Goal: Transaction & Acquisition: Purchase product/service

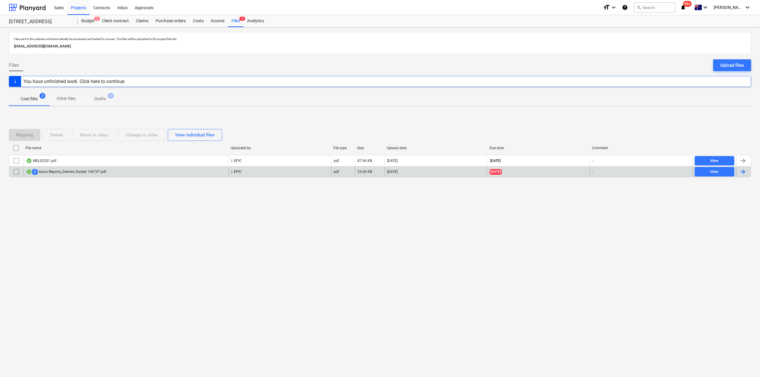
drag, startPoint x: 0, startPoint y: 0, endPoint x: 90, endPoint y: 171, distance: 192.8
click at [90, 171] on div "2 Ascot Reports_Delivery Docket 140797.pdf" at bounding box center [66, 172] width 80 height 6
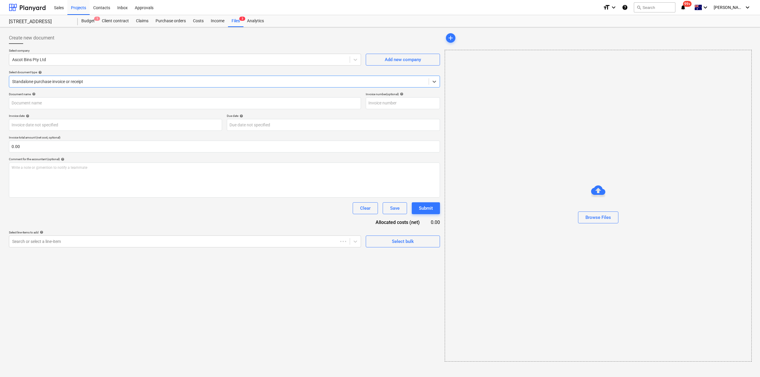
type input "32808"
type input "[DATE]"
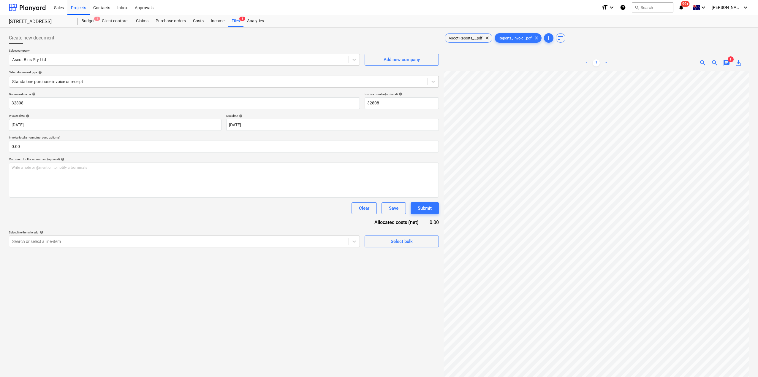
click at [183, 85] on div at bounding box center [218, 82] width 412 height 6
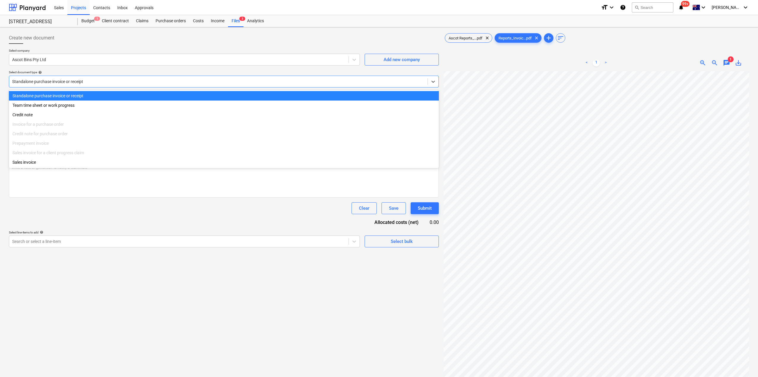
click at [183, 85] on div at bounding box center [218, 82] width 412 height 6
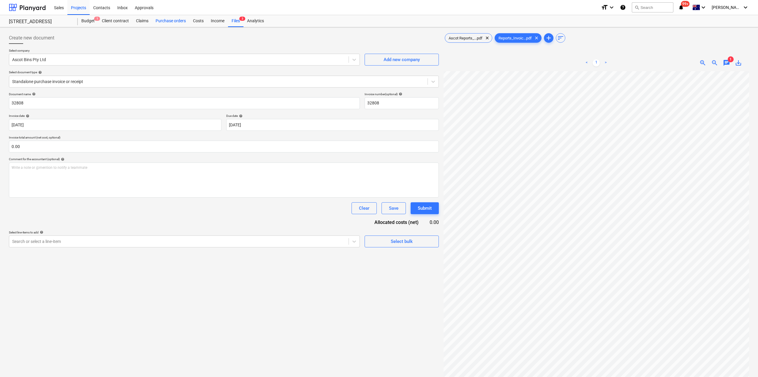
click at [176, 25] on div "Purchase orders" at bounding box center [170, 21] width 37 height 12
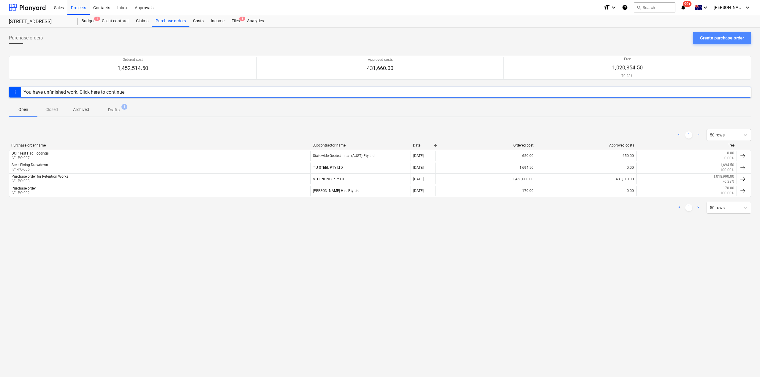
click at [719, 40] on div "Create purchase order" at bounding box center [722, 38] width 44 height 8
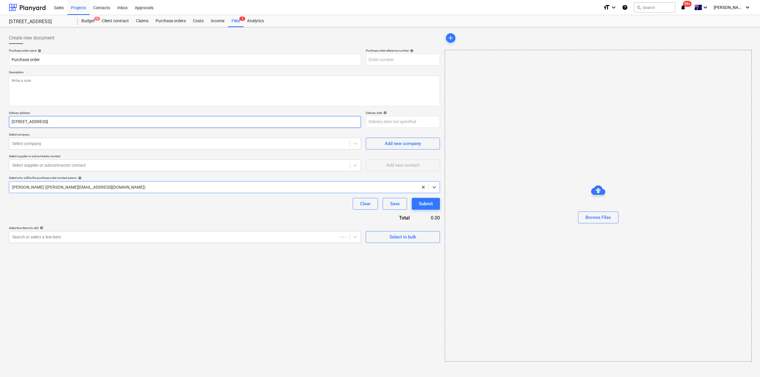
type textarea "x"
type input "IV1-PO-008"
type textarea "x"
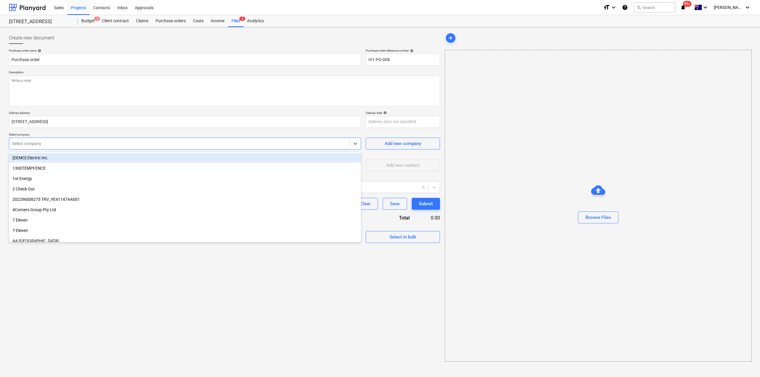
click at [50, 148] on div "Select company" at bounding box center [185, 144] width 352 height 12
type input "asc"
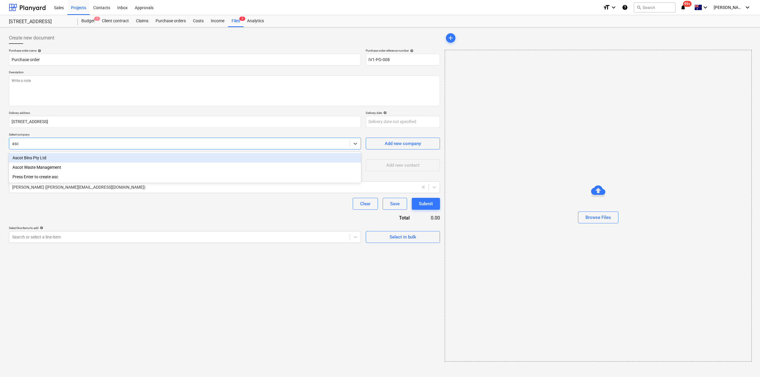
click at [49, 156] on div "Ascot Bins Pty Ltd" at bounding box center [185, 158] width 352 height 10
type textarea "x"
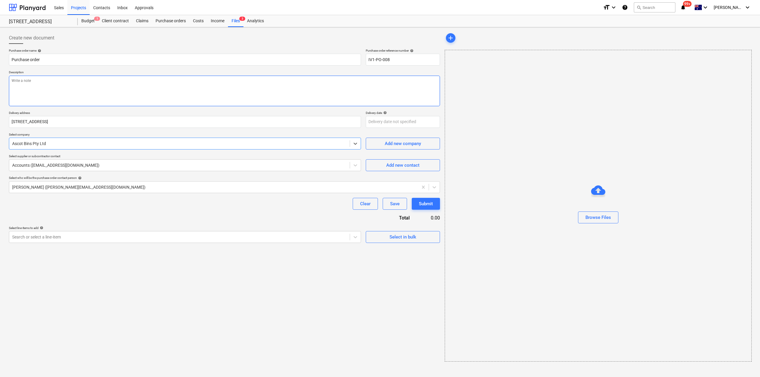
click at [46, 98] on textarea at bounding box center [224, 91] width 431 height 31
type textarea "x"
click at [245, 234] on div "Search or select a line-item" at bounding box center [179, 237] width 341 height 8
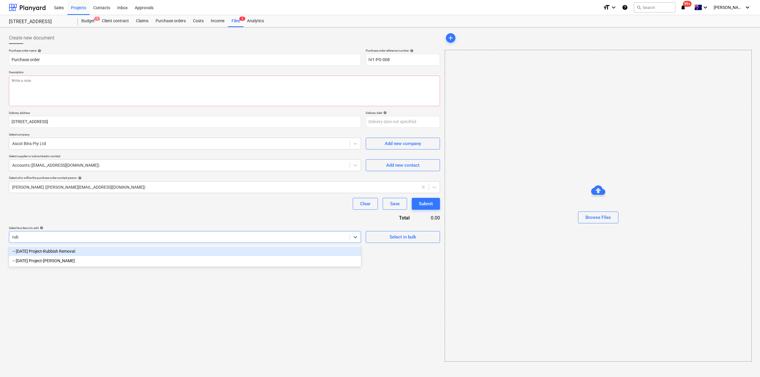
type input "rubb"
click at [219, 253] on div "-- [DATE] Project-Rubbish Removal" at bounding box center [185, 252] width 352 height 10
type textarea "x"
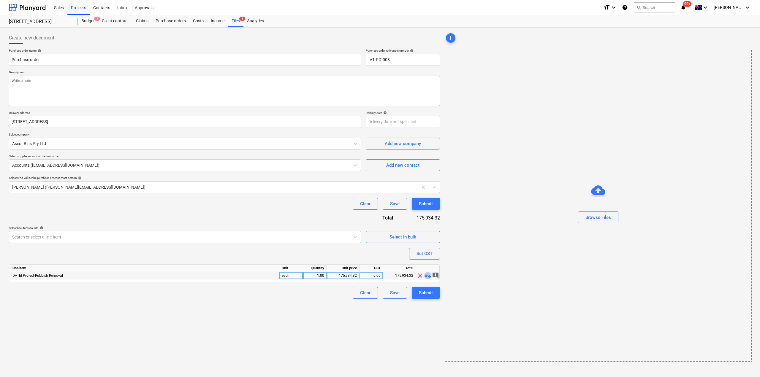
click at [425, 277] on span "playlist_add" at bounding box center [427, 275] width 7 height 7
type textarea "x"
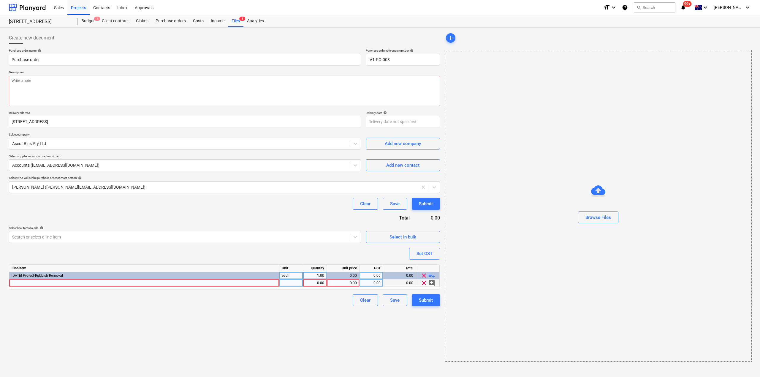
click at [211, 283] on div at bounding box center [144, 283] width 270 height 7
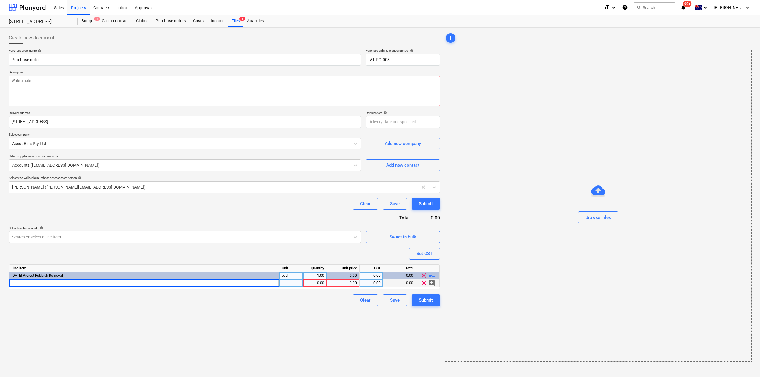
type input "S"
type input "6m Skip"
type textarea "x"
type input "619"
click at [422, 296] on button "Submit" at bounding box center [426, 301] width 28 height 12
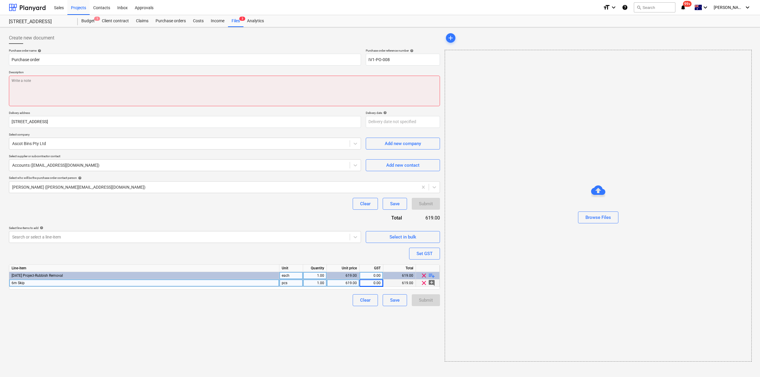
click at [82, 95] on textarea at bounding box center [224, 91] width 431 height 31
type textarea "x"
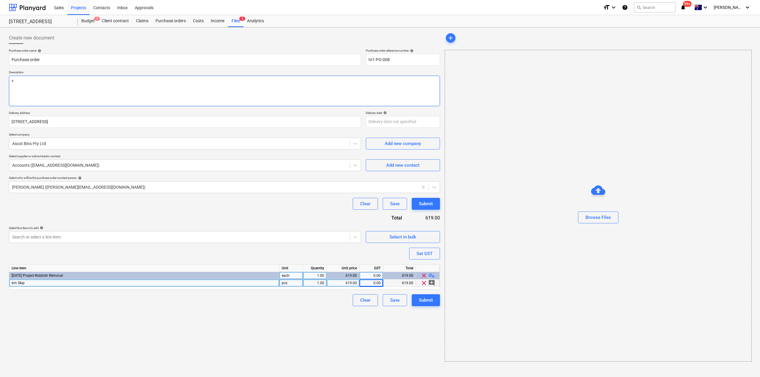
type textarea "sk"
type textarea "x"
type textarea "ski"
type textarea "x"
type textarea "skip"
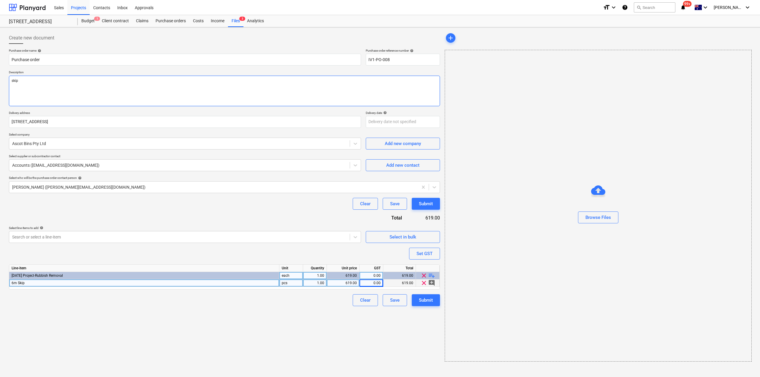
type textarea "x"
type textarea "skip"
type textarea "x"
type textarea "skip b"
type textarea "x"
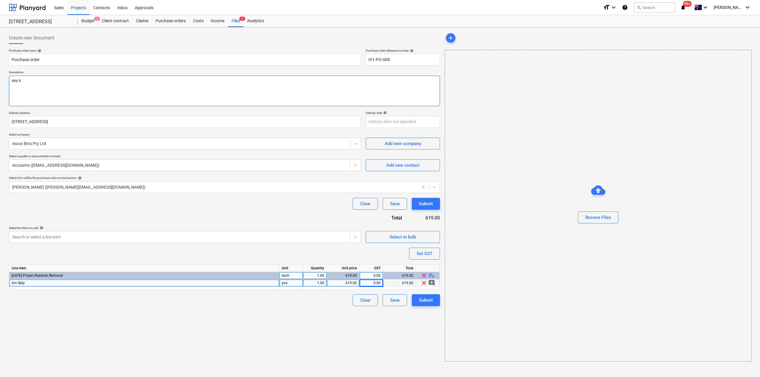
type textarea "skip bi"
type textarea "x"
type textarea "skip bin"
click at [422, 302] on div "Submit" at bounding box center [426, 301] width 14 height 8
type textarea "x"
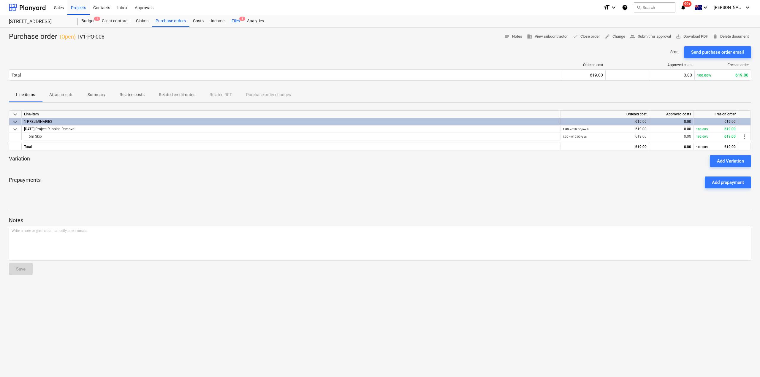
click at [238, 17] on div "Files 3" at bounding box center [235, 21] width 15 height 12
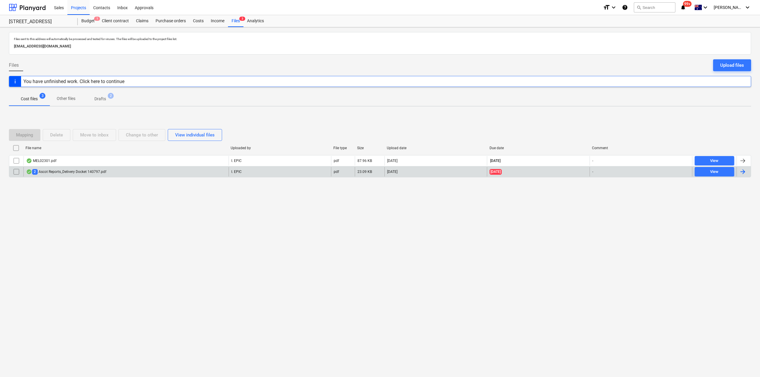
click at [103, 174] on div "2 Ascot Reports_Delivery Docket 140797.pdf" at bounding box center [66, 172] width 80 height 6
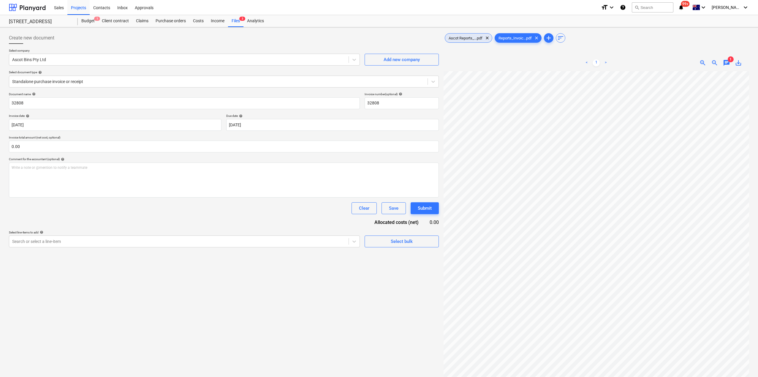
click at [471, 38] on span "Ascot Reports_...pdf" at bounding box center [465, 38] width 41 height 4
click at [509, 38] on span "Reports_Invoic...pdf" at bounding box center [515, 38] width 40 height 4
click at [28, 79] on div at bounding box center [218, 82] width 412 height 6
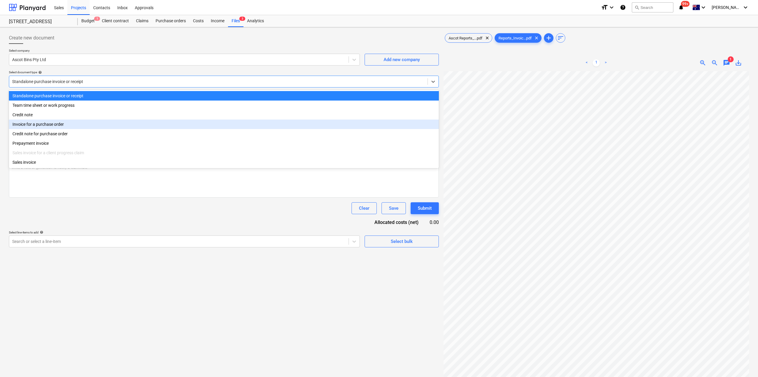
click at [40, 123] on div "Invoice for a purchase order" at bounding box center [224, 125] width 430 height 10
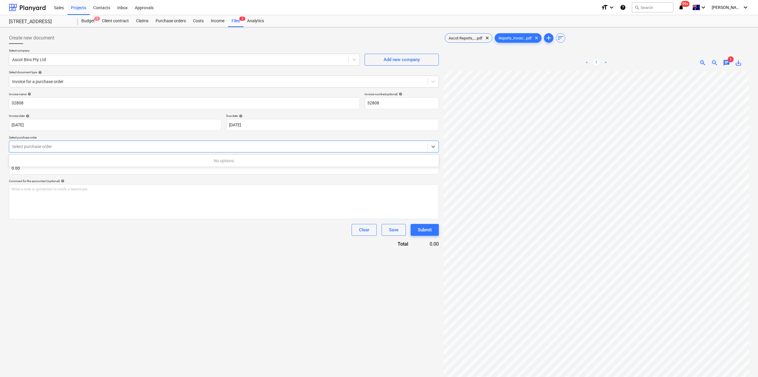
click at [47, 144] on div at bounding box center [218, 147] width 412 height 6
click at [49, 158] on div "IV1-PO-008 | Purchase order" at bounding box center [224, 161] width 430 height 10
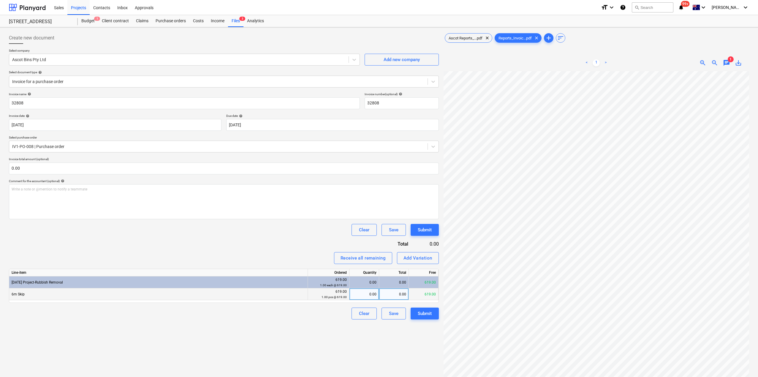
click at [369, 293] on div "0.00" at bounding box center [364, 295] width 25 height 12
click at [369, 295] on div "0.00" at bounding box center [364, 295] width 25 height 12
type input "1"
click at [347, 327] on div "Create new document Select company Ascot Bins Pty Ltd Add new company Select do…" at bounding box center [224, 232] width 435 height 405
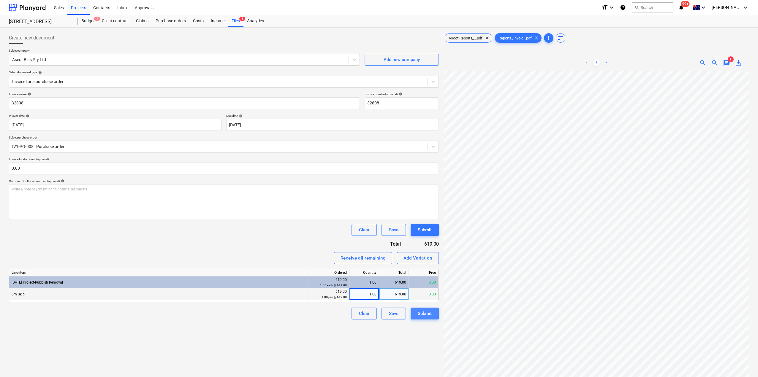
click at [427, 317] on div "Submit" at bounding box center [425, 314] width 14 height 8
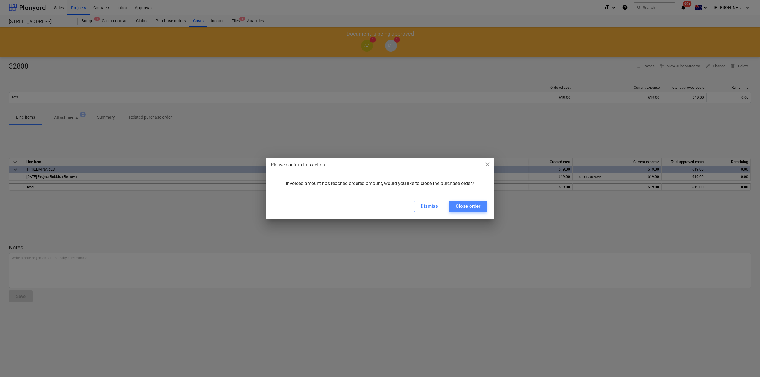
click at [476, 209] on div "Close order" at bounding box center [468, 206] width 25 height 8
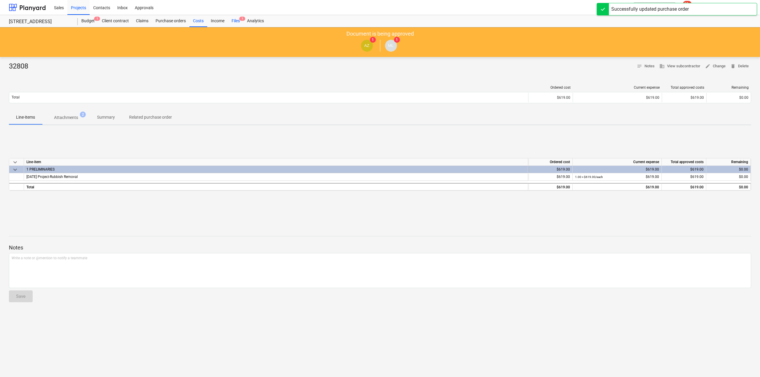
click at [235, 21] on div "Files 1" at bounding box center [235, 21] width 15 height 12
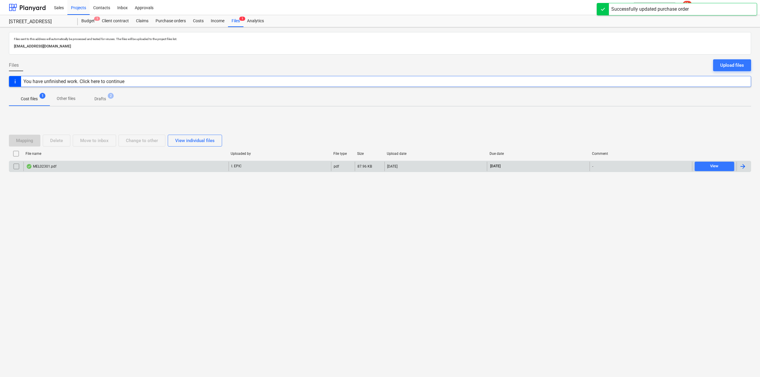
click at [183, 170] on div "MEL02301.pdf" at bounding box center [125, 167] width 205 height 10
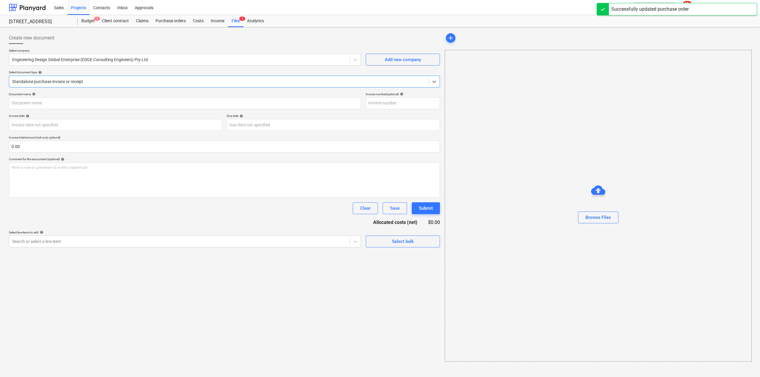
type input "MEL02301"
type input "[DATE]"
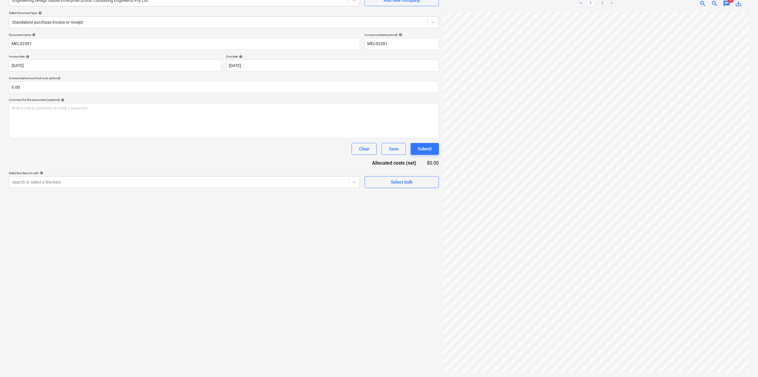
scroll to position [72, 7]
click at [606, 318] on html "Sales Projects Contacts Inbox Approvals format_size keyboard_arrow_down help se…" at bounding box center [379, 129] width 758 height 377
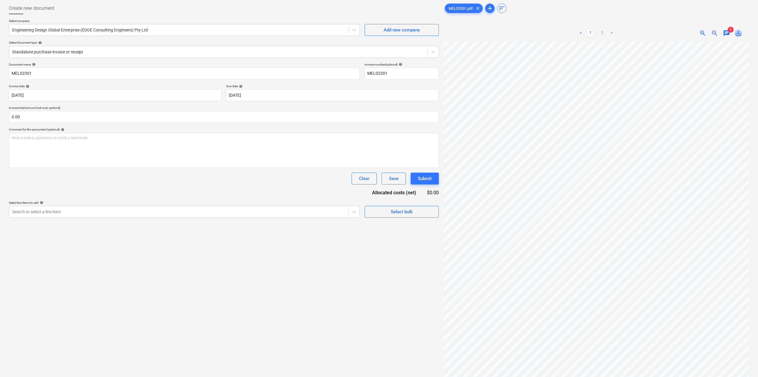
click at [740, 34] on span "save_alt" at bounding box center [738, 33] width 7 height 7
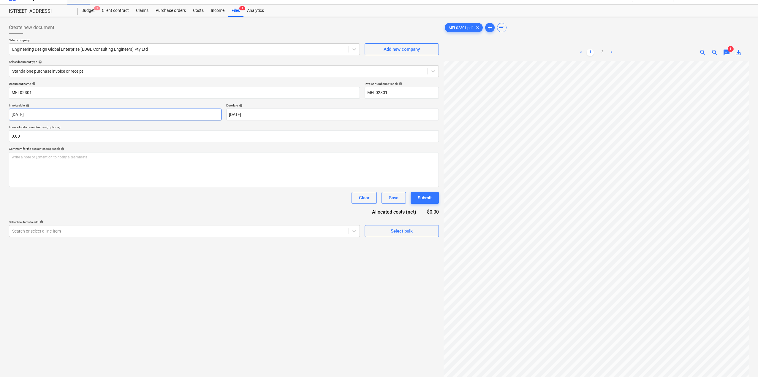
scroll to position [0, 0]
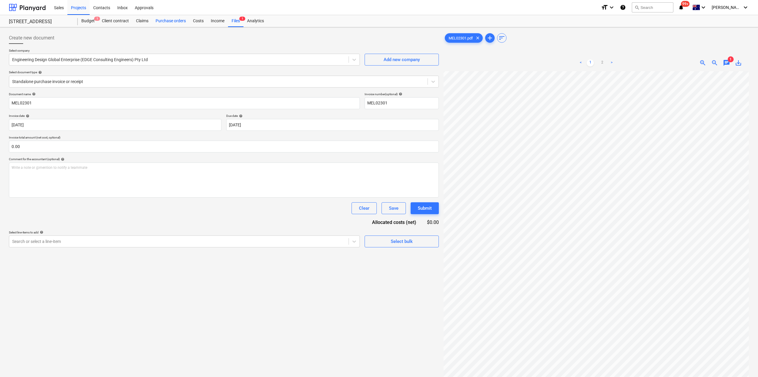
click at [167, 21] on div "Purchase orders" at bounding box center [170, 21] width 37 height 12
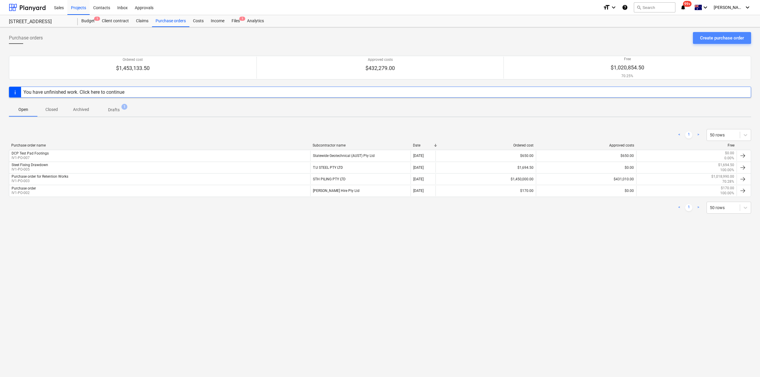
click at [705, 42] on div "Create purchase order" at bounding box center [722, 38] width 44 height 8
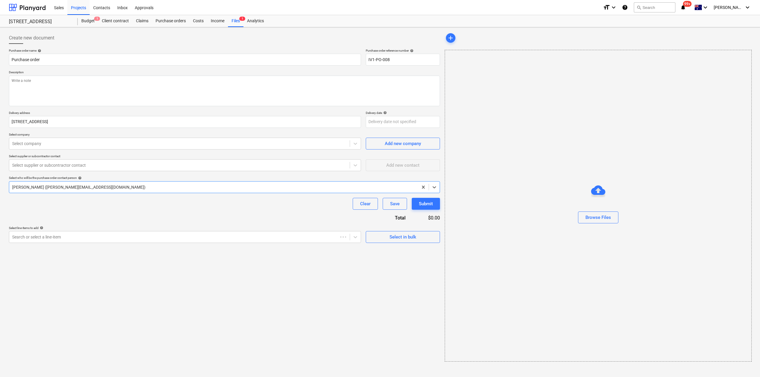
type textarea "x"
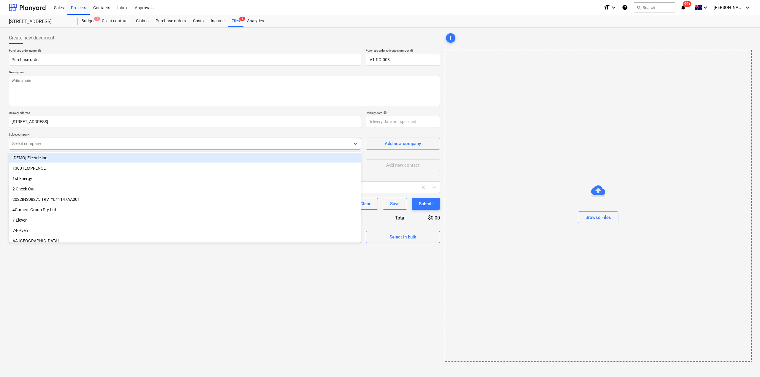
click at [58, 148] on div "Select company" at bounding box center [179, 144] width 341 height 8
type input "edge"
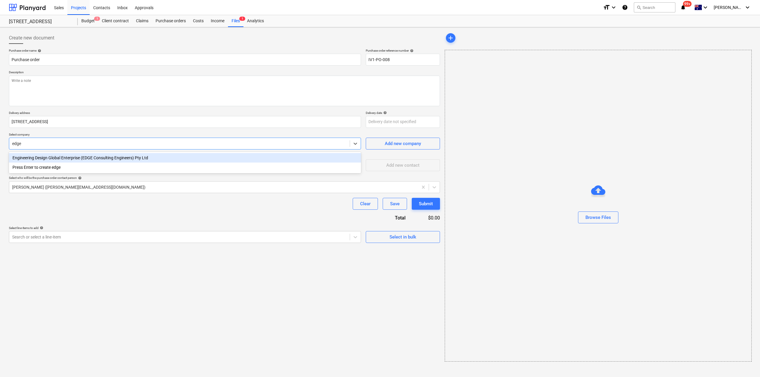
click at [63, 157] on div "Engineering Design Global Enterprise (EDGE Consulting Engineers) Pty Ltd" at bounding box center [185, 158] width 352 height 10
type textarea "x"
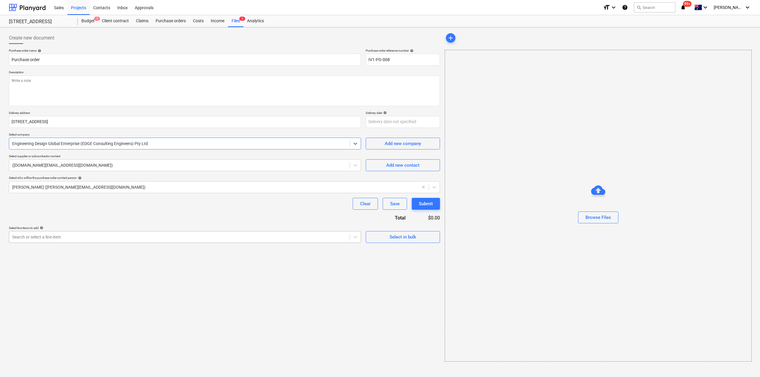
type textarea "x"
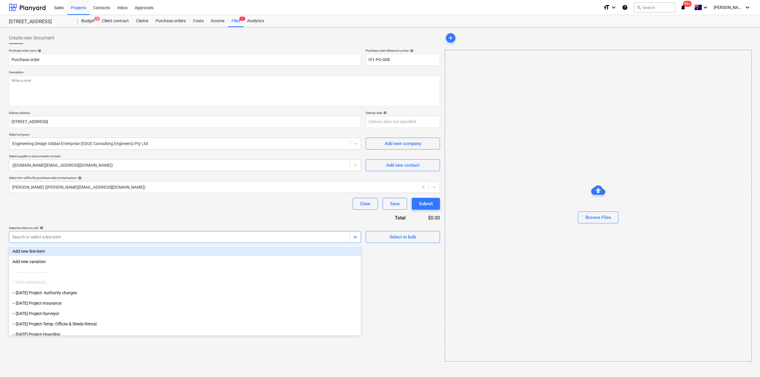
click at [60, 236] on div at bounding box center [179, 237] width 335 height 6
type input "prof"
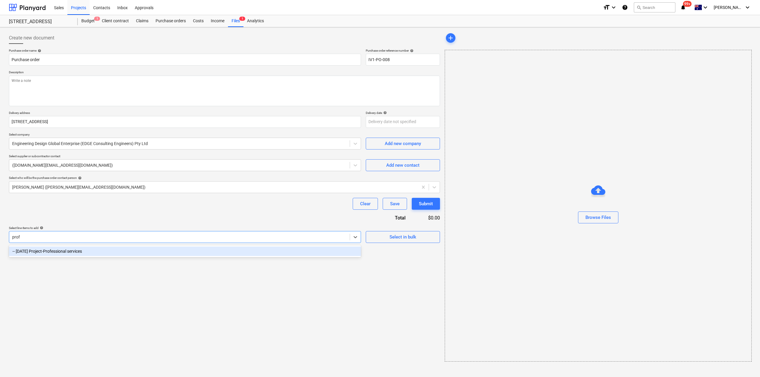
click at [80, 254] on div "-- [DATE] Project-Professional services" at bounding box center [185, 252] width 352 height 10
type textarea "x"
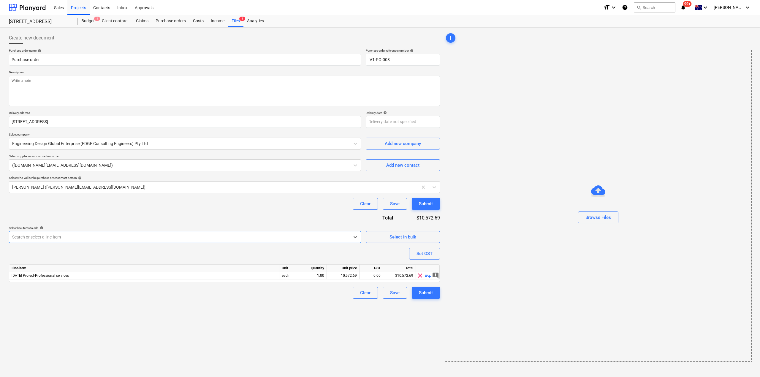
click at [129, 322] on div "Create new document Purchase order name help Purchase order Purchase order refe…" at bounding box center [225, 197] width 436 height 335
click at [429, 278] on span "playlist_add" at bounding box center [427, 275] width 7 height 7
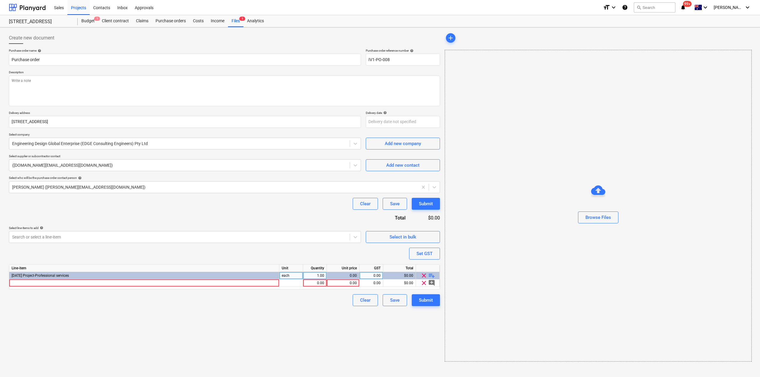
click at [434, 275] on span "playlist_add" at bounding box center [431, 275] width 7 height 7
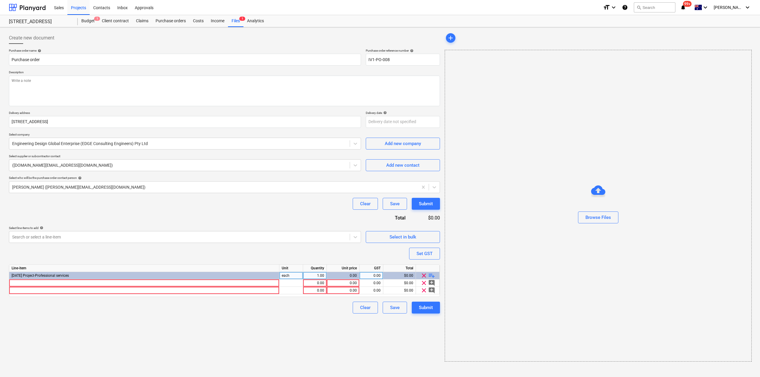
click at [432, 275] on span "playlist_add" at bounding box center [431, 275] width 7 height 7
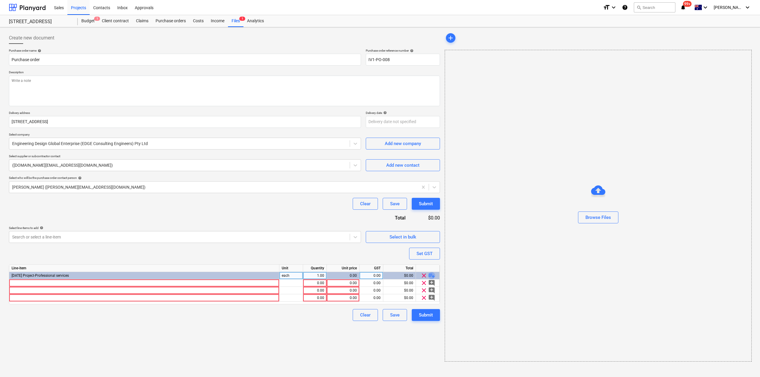
click at [432, 275] on span "playlist_add" at bounding box center [431, 275] width 7 height 7
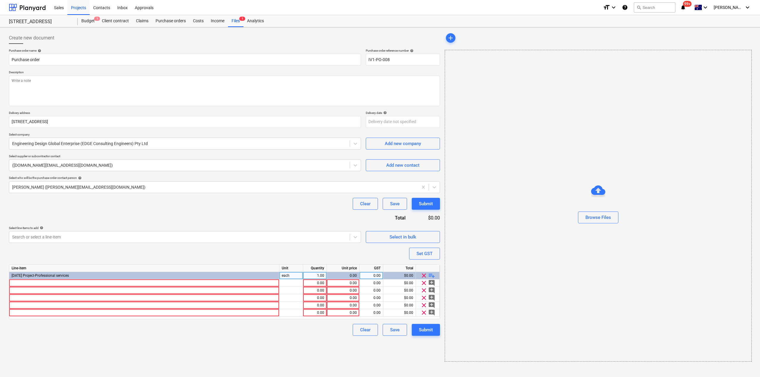
click at [174, 278] on div "[DATE] Project-Professional services" at bounding box center [144, 275] width 270 height 7
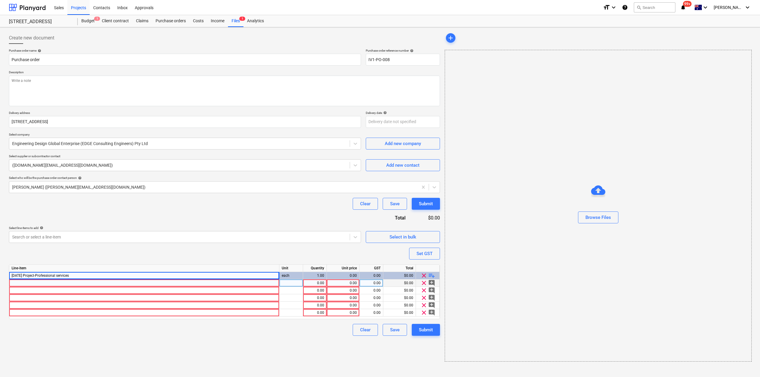
click at [174, 281] on div at bounding box center [144, 283] width 270 height 7
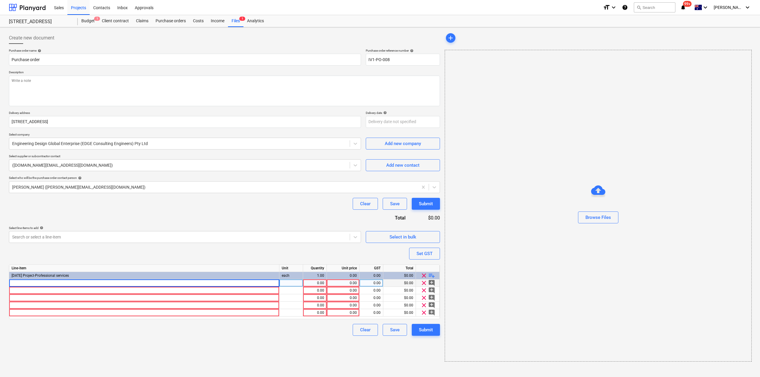
type textarea "x"
type input "Detailed Design & Construction Documentation incl. Certification from Edge"
type textarea "x"
type input "10000"
type textarea "x"
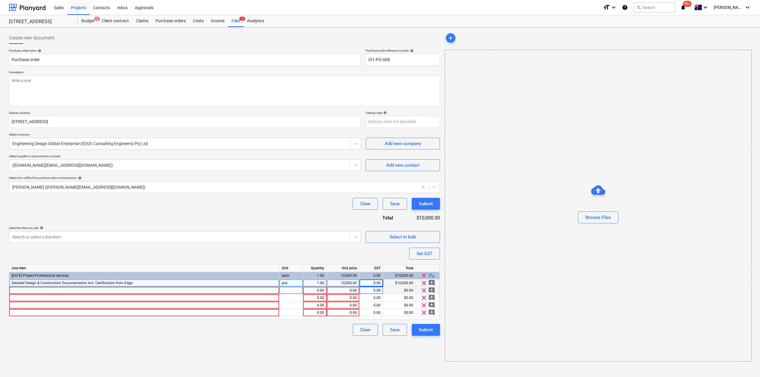
click at [31, 289] on div at bounding box center [144, 290] width 270 height 7
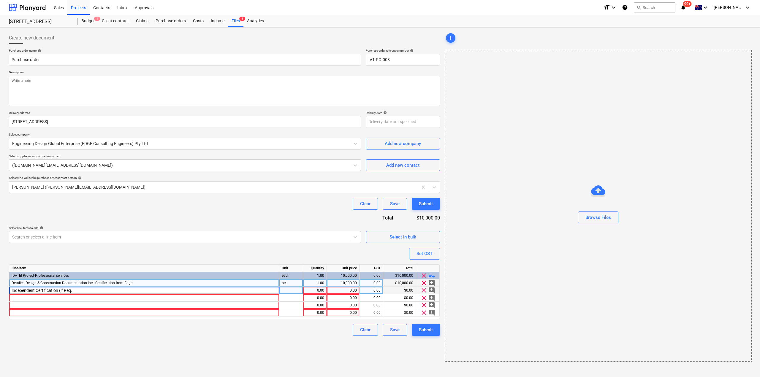
type input "Independent Certification (if Req.)"
type textarea "x"
type input "10000"
type textarea "x"
click at [48, 299] on div at bounding box center [144, 298] width 270 height 7
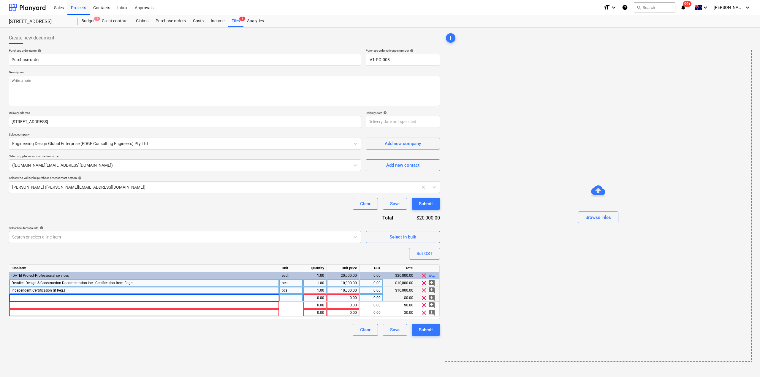
type input "Shop Drawing Checks (including Post Tensioning, Steel & Precast Concrete)"
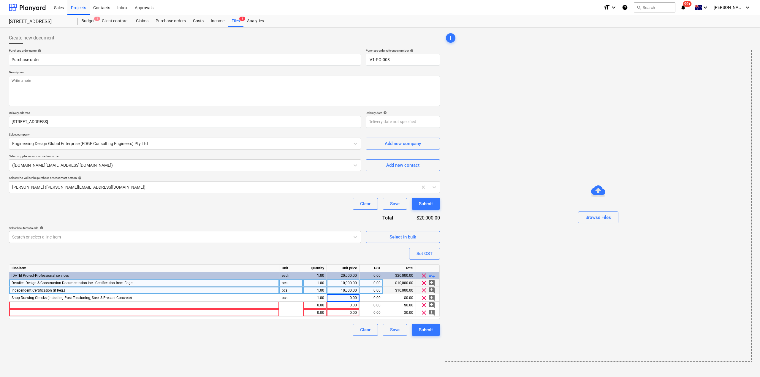
type textarea "x"
type input "6000"
type textarea "x"
click at [50, 308] on div at bounding box center [144, 305] width 270 height 7
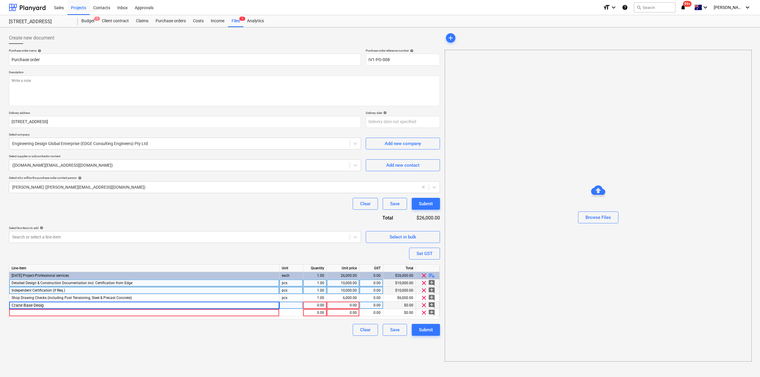
type input "Crane Base Design"
type textarea "x"
type input "2500"
click at [433, 278] on span "playlist_add" at bounding box center [431, 275] width 7 height 7
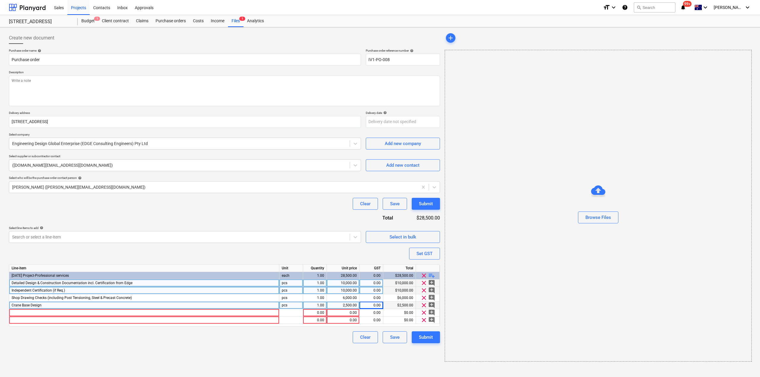
click at [432, 277] on span "playlist_add" at bounding box center [431, 275] width 7 height 7
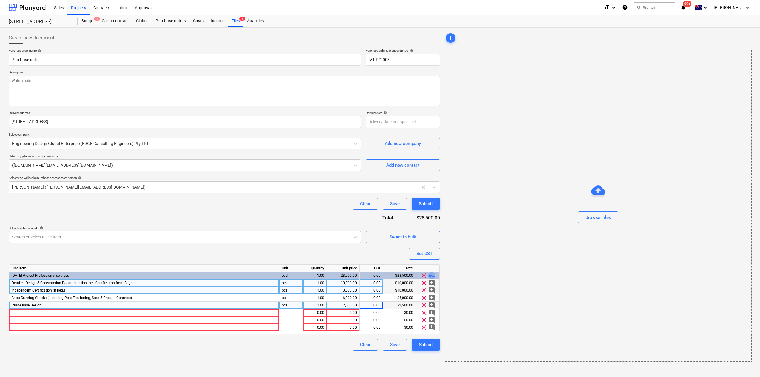
click at [432, 277] on span "playlist_add" at bounding box center [431, 275] width 7 height 7
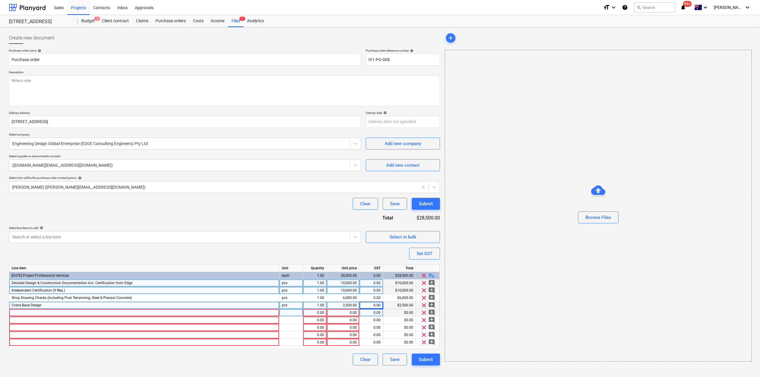
type textarea "x"
click at [44, 313] on div at bounding box center [144, 312] width 270 height 7
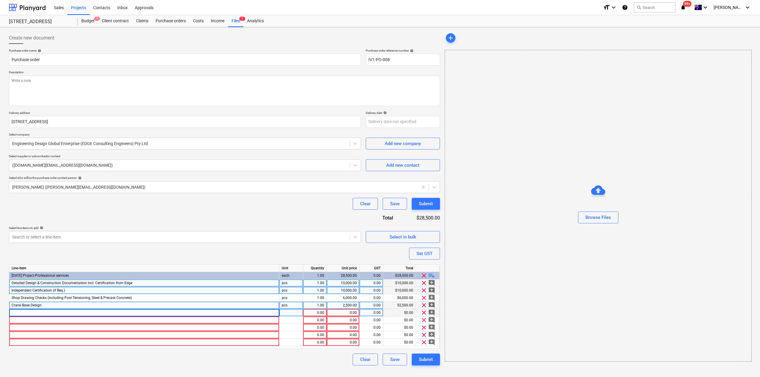
type input "Site Inspections (36 inspections at $500 each)"
type textarea "x"
click at [320, 312] on div "1.00" at bounding box center [315, 312] width 19 height 7
click at [355, 311] on div "0.00" at bounding box center [343, 312] width 28 height 7
type input "18000"
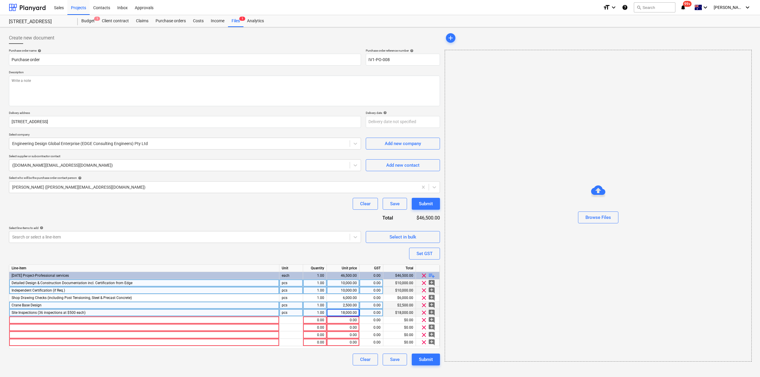
click at [184, 251] on div "Purchase order name help Purchase order Purchase order reference number help IV…" at bounding box center [224, 207] width 431 height 317
type textarea "x"
click at [132, 322] on div at bounding box center [144, 320] width 270 height 7
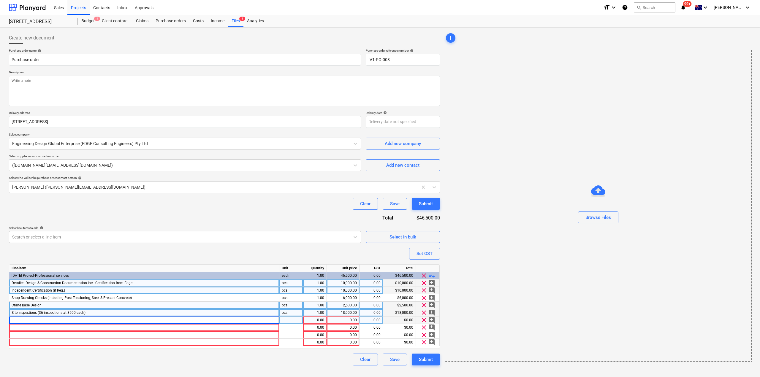
type input "C"
type textarea "x"
type input "Civil - Construction Phase Site Support"
type textarea "x"
type input "2000"
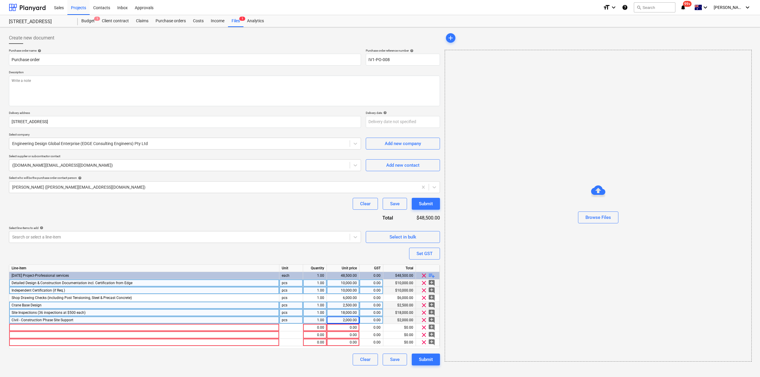
click at [327, 250] on div "Purchase order name help Purchase order Purchase order reference number help IV…" at bounding box center [224, 207] width 431 height 317
click at [423, 328] on span "clear" at bounding box center [423, 327] width 7 height 7
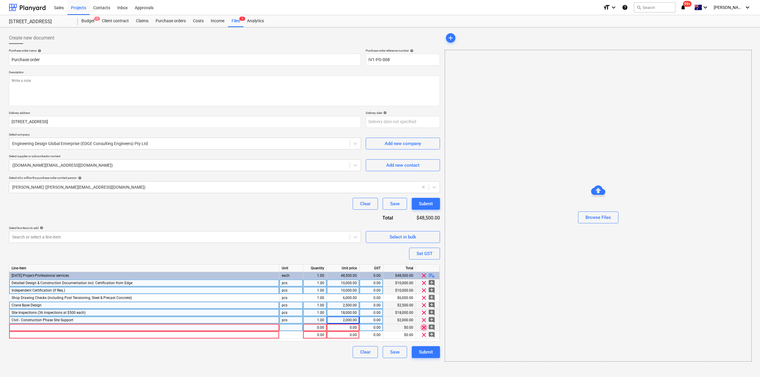
click at [424, 326] on span "clear" at bounding box center [423, 327] width 7 height 7
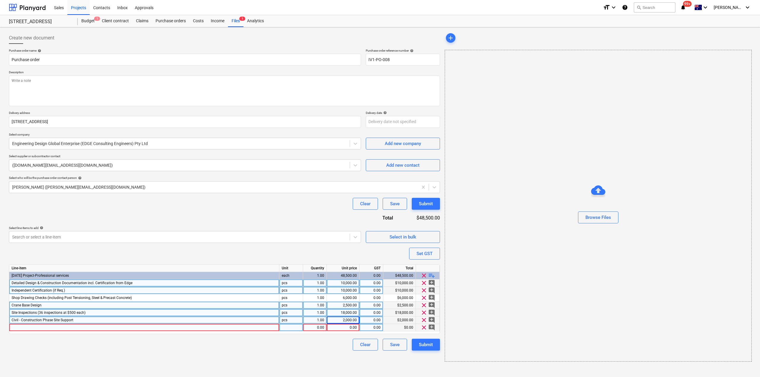
click at [422, 327] on span "clear" at bounding box center [423, 327] width 7 height 7
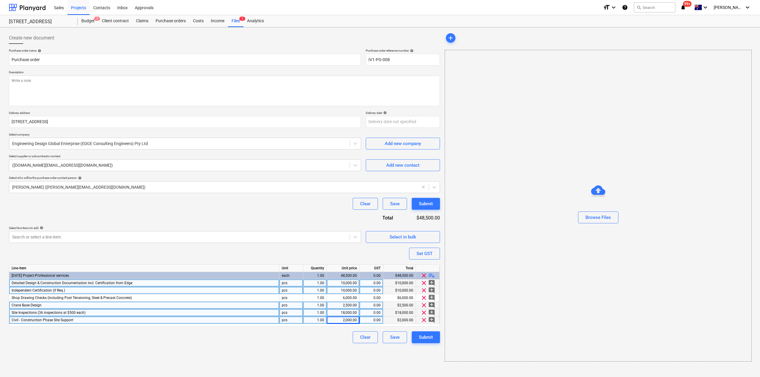
click at [264, 351] on div "Create new document Purchase order name help Purchase order Purchase order refe…" at bounding box center [225, 197] width 436 height 335
click at [109, 59] on input "Purchase order" at bounding box center [185, 60] width 352 height 12
drag, startPoint x: 108, startPoint y: 60, endPoint x: 0, endPoint y: 76, distance: 109.3
click at [0, 76] on div "Create new document Purchase order name help Purchase order Purchase order refe…" at bounding box center [380, 202] width 760 height 350
type textarea "x"
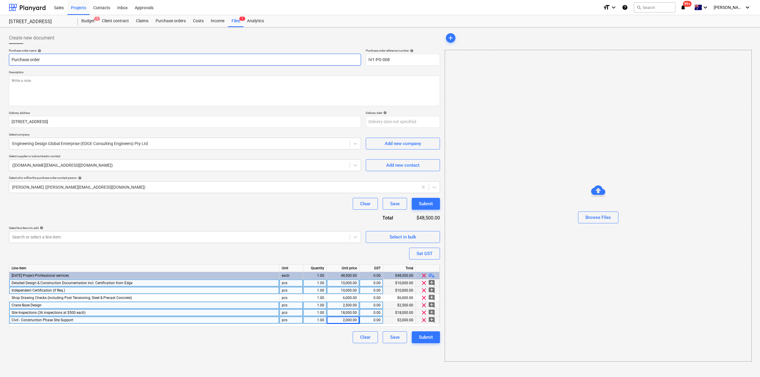
type input "E"
type textarea "x"
type input "Edg"
type textarea "x"
type input "Edge"
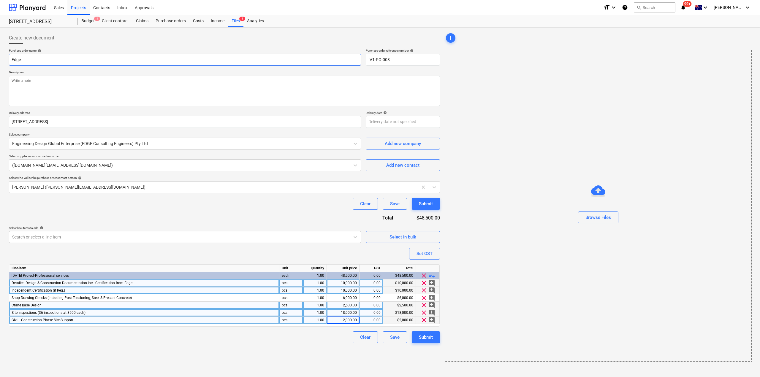
type textarea "x"
type input "Edge"
type textarea "x"
type input "Edge D"
type textarea "x"
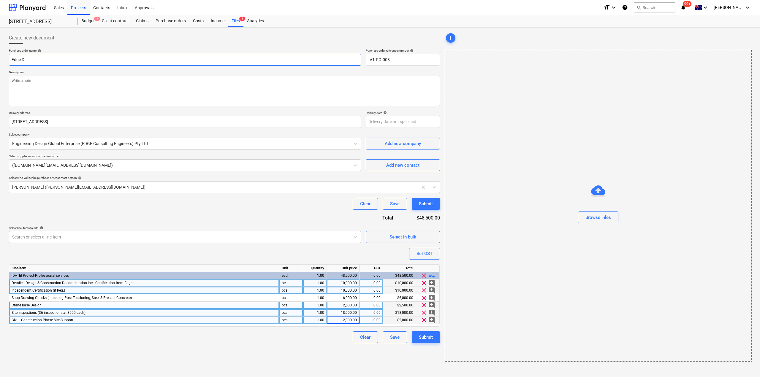
type input "Edge Dr"
type textarea "x"
type input "Edge Dra"
type textarea "x"
type input "Edge Drawd"
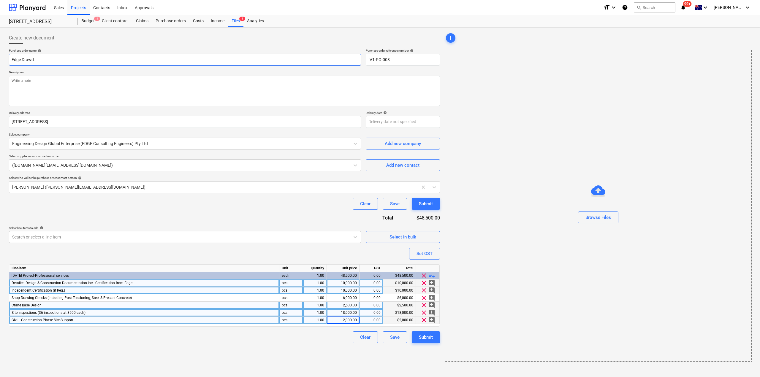
type textarea "x"
type input "Edge Drawdo"
type textarea "x"
type input "Edge Drawdow"
type textarea "x"
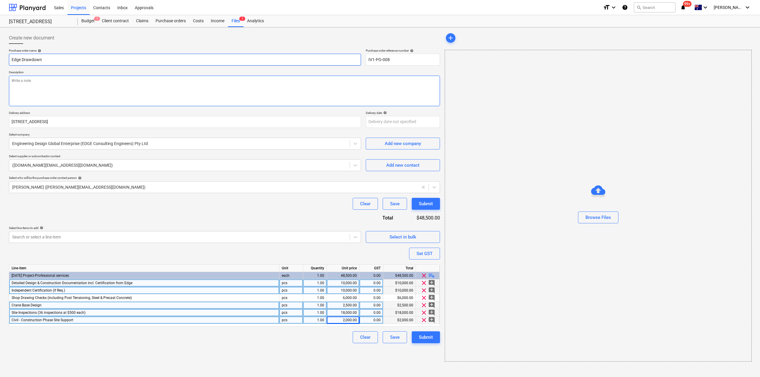
type input "Edge Drawdown"
click at [20, 90] on textarea at bounding box center [224, 91] width 431 height 31
type textarea "x"
type textarea "s"
type textarea "x"
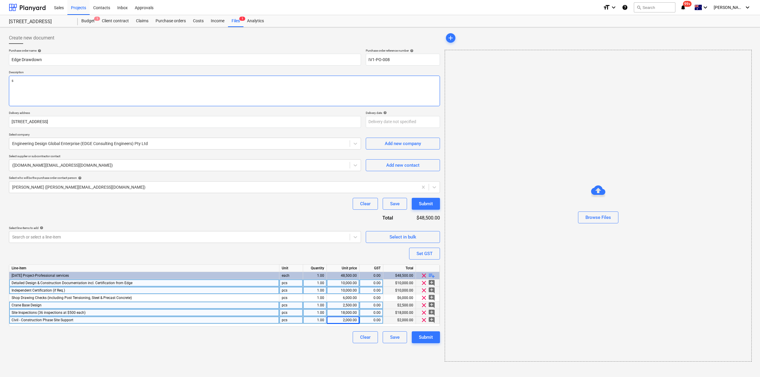
type textarea "st"
type textarea "x"
type textarea "str"
type textarea "x"
type textarea "struc"
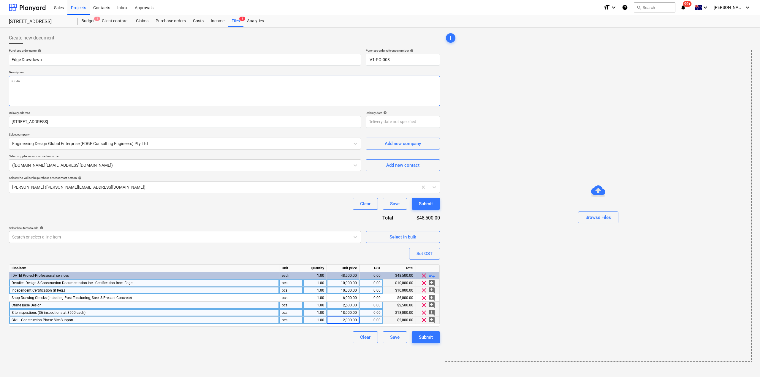
type textarea "x"
type textarea "structu"
type textarea "x"
type textarea "structur"
type textarea "x"
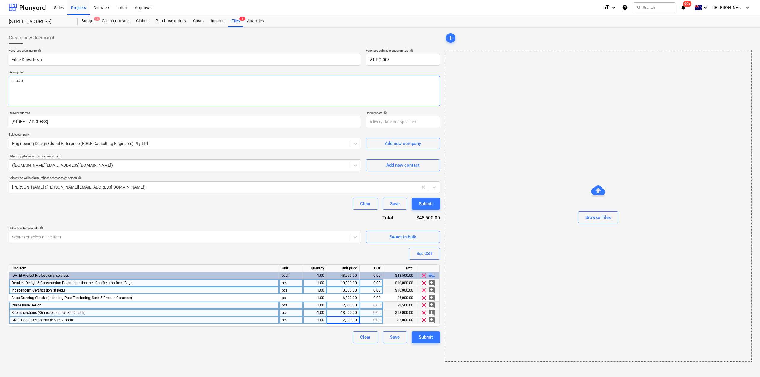
type textarea "structura"
type textarea "x"
type textarea "structural"
type textarea "x"
type textarea "structural"
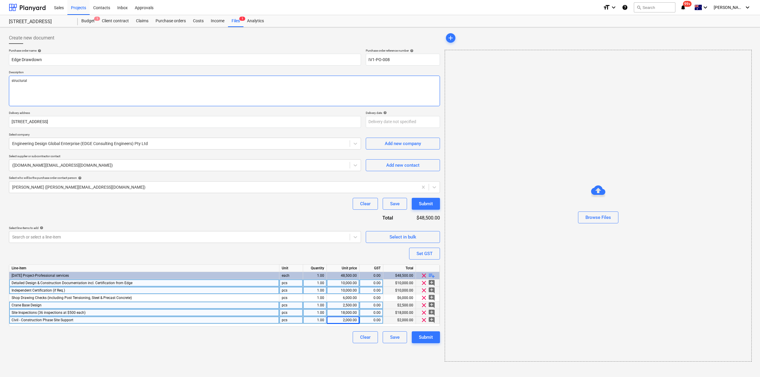
type textarea "x"
type textarea "structural en"
type textarea "x"
type textarea "structural eng"
type textarea "x"
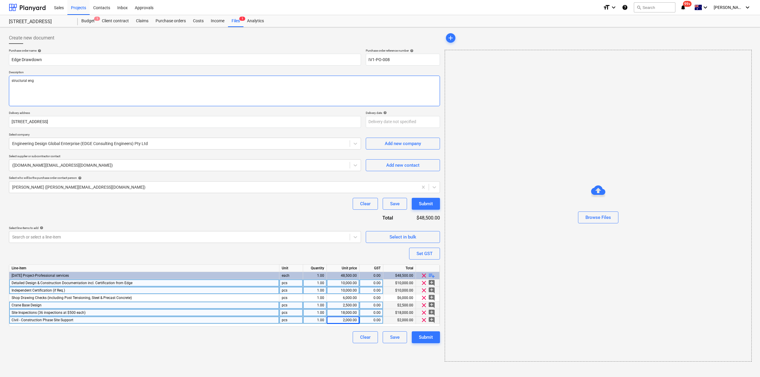
type textarea "structural engi"
type textarea "x"
type textarea "structural engine"
type textarea "x"
type textarea "structural enginee"
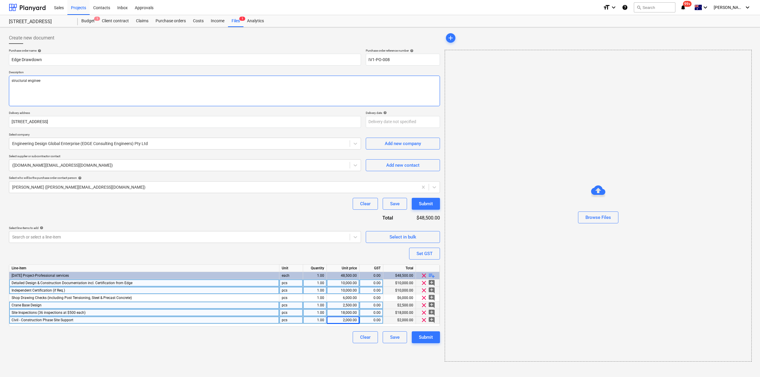
type textarea "x"
type textarea "structural engineer"
click at [433, 335] on div "Submit" at bounding box center [426, 338] width 14 height 8
type textarea "x"
click at [395, 59] on input "IV1-PO-008" at bounding box center [403, 60] width 74 height 12
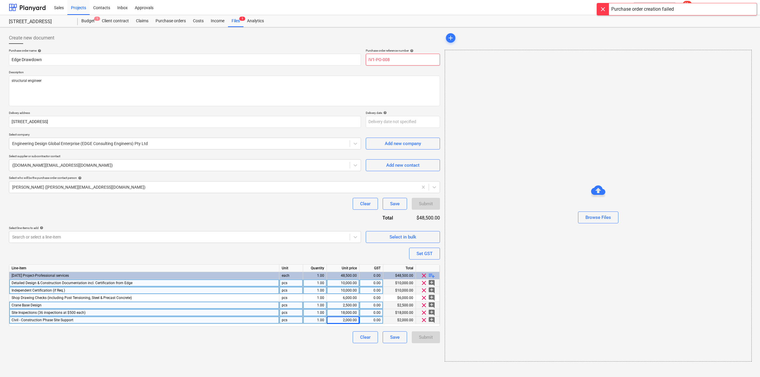
drag, startPoint x: 387, startPoint y: 61, endPoint x: 398, endPoint y: 63, distance: 12.0
click at [397, 62] on input "IV1-PO-008" at bounding box center [403, 60] width 74 height 12
type input "IV1-PO-009"
click at [428, 336] on div "Submit" at bounding box center [426, 338] width 14 height 8
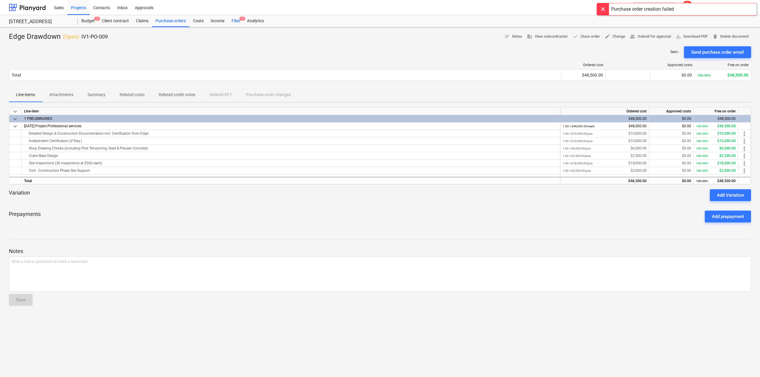
click at [236, 19] on div "Files 1" at bounding box center [235, 21] width 15 height 12
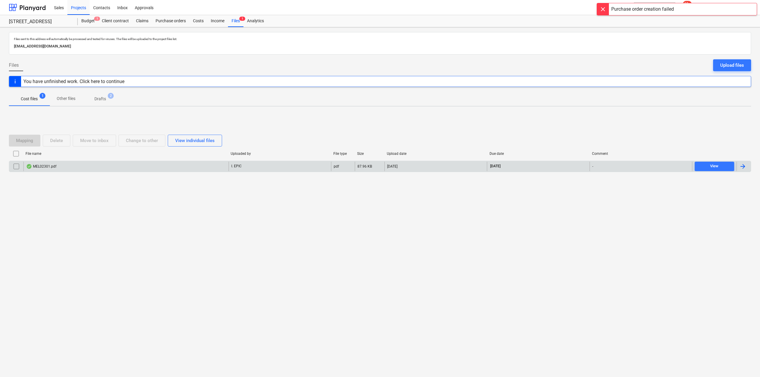
click at [105, 167] on div "MEL02301.pdf" at bounding box center [125, 167] width 205 height 10
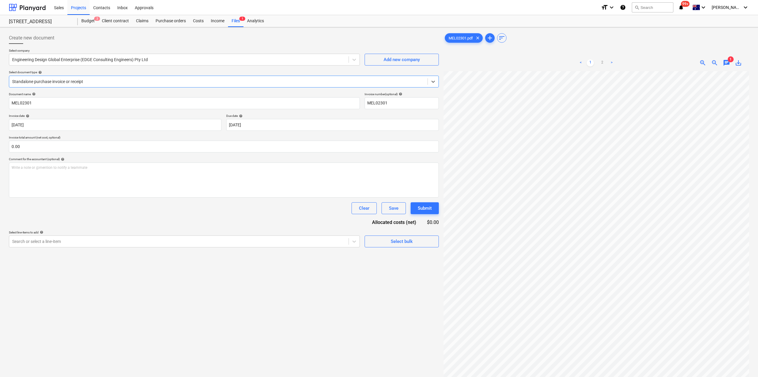
click at [234, 80] on div at bounding box center [218, 82] width 412 height 6
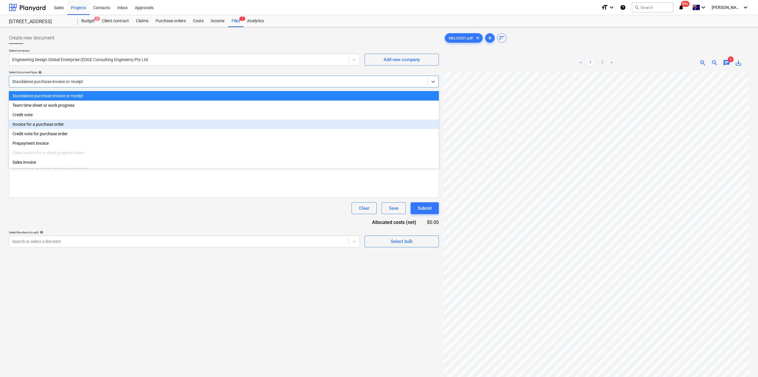
click at [116, 129] on div "Invoice for a purchase order" at bounding box center [224, 125] width 430 height 10
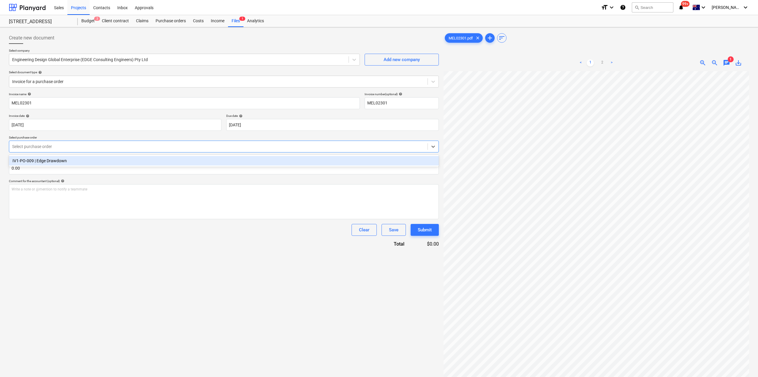
click at [120, 143] on div "Select purchase order" at bounding box center [218, 147] width 418 height 8
click at [77, 162] on div "IV1-PO-009 | Edge Drawdown" at bounding box center [224, 161] width 430 height 10
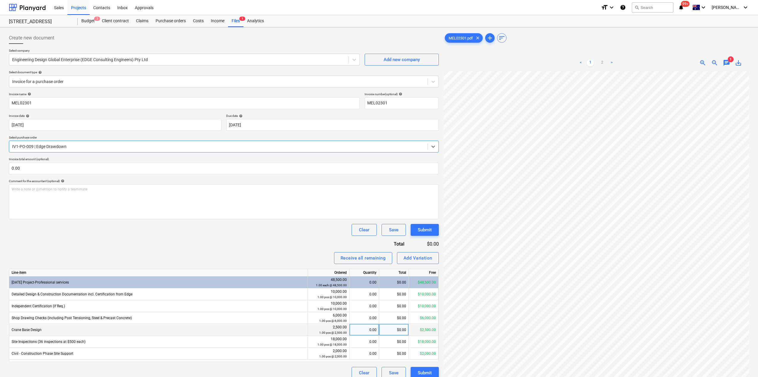
click at [371, 330] on div "0.00" at bounding box center [364, 330] width 25 height 12
type input "1"
click at [259, 224] on div "Invoice name help MEL02301 Invoice number (optional) help MEL02301 Invoice date…" at bounding box center [224, 235] width 430 height 287
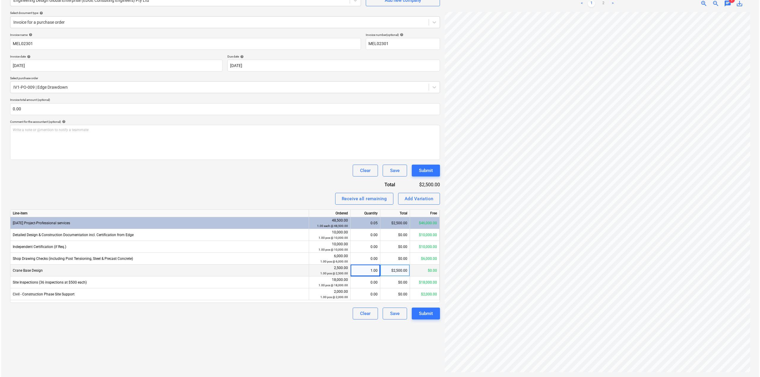
scroll to position [22, 0]
click at [604, 3] on link "2" at bounding box center [602, 3] width 7 height 7
click at [427, 316] on div "Submit" at bounding box center [425, 314] width 14 height 8
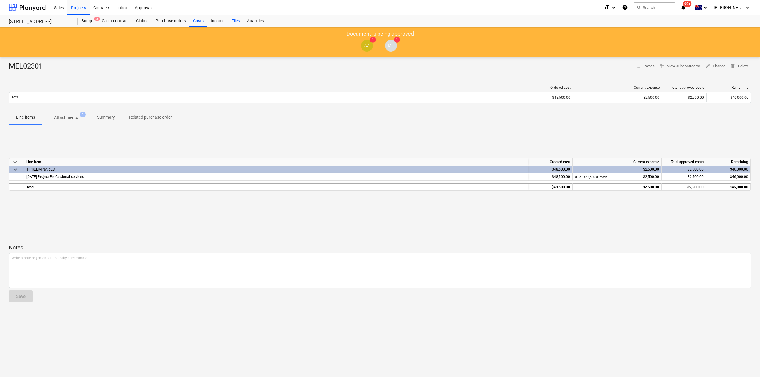
click at [236, 22] on div "Files" at bounding box center [235, 21] width 15 height 12
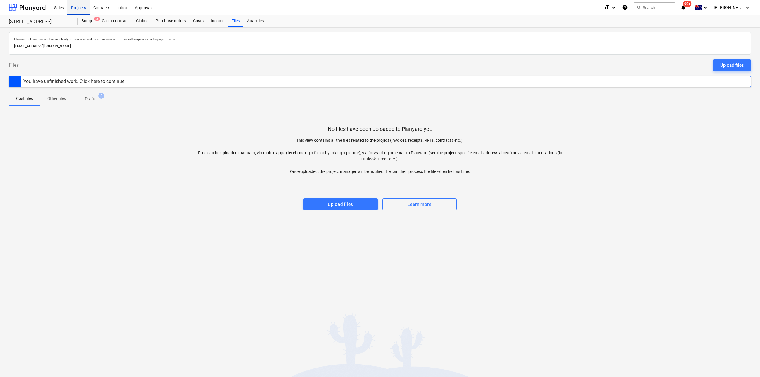
click at [87, 7] on div "Projects" at bounding box center [78, 7] width 22 height 15
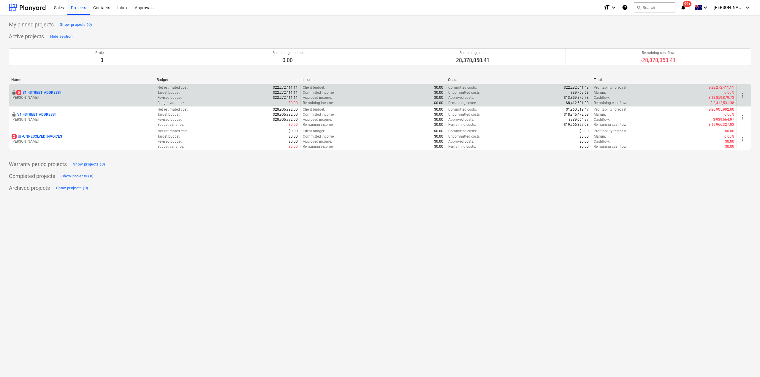
click at [61, 94] on p "5 S1 - [STREET_ADDRESS]" at bounding box center [38, 92] width 44 height 5
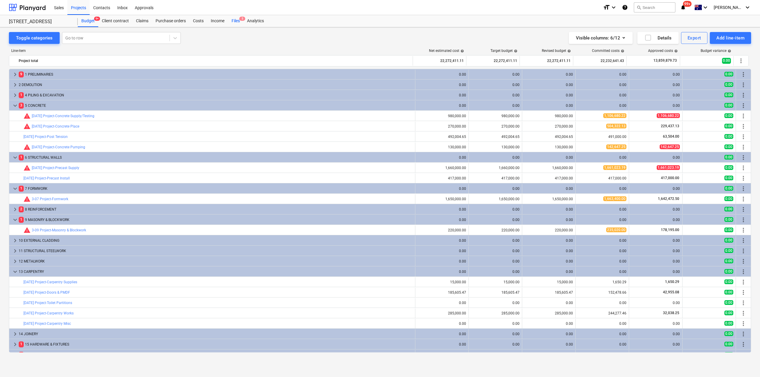
click at [238, 21] on div "Files 5" at bounding box center [235, 21] width 15 height 12
